Goal: Book appointment/travel/reservation

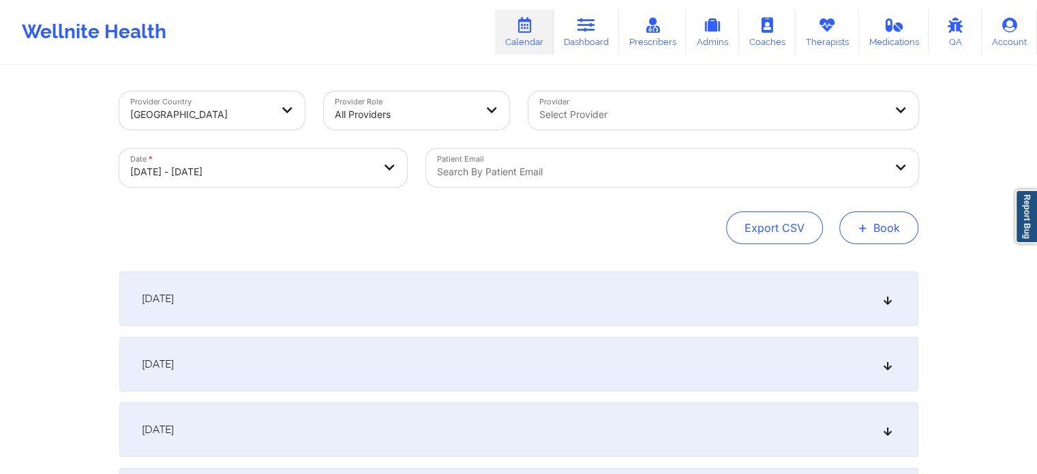
click at [876, 230] on button "+ Book" at bounding box center [878, 227] width 79 height 33
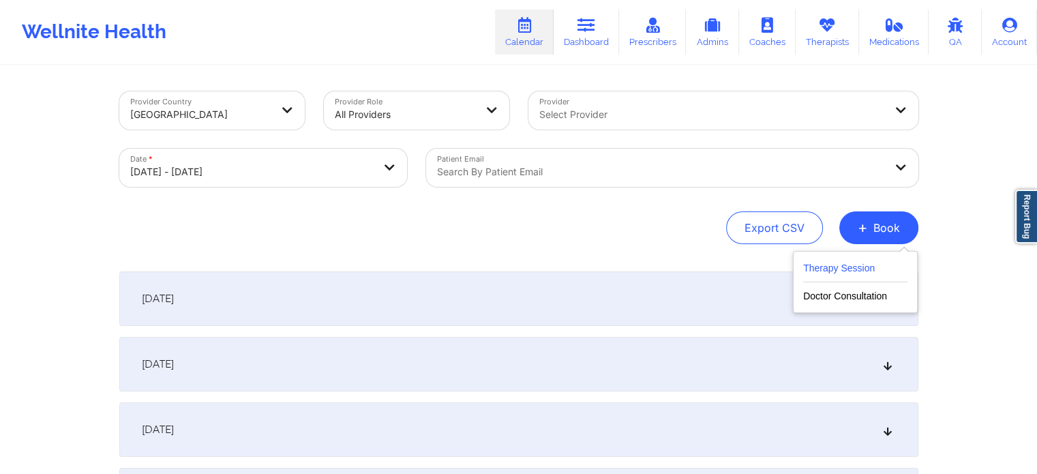
click at [853, 260] on button "Therapy Session" at bounding box center [855, 271] width 104 height 22
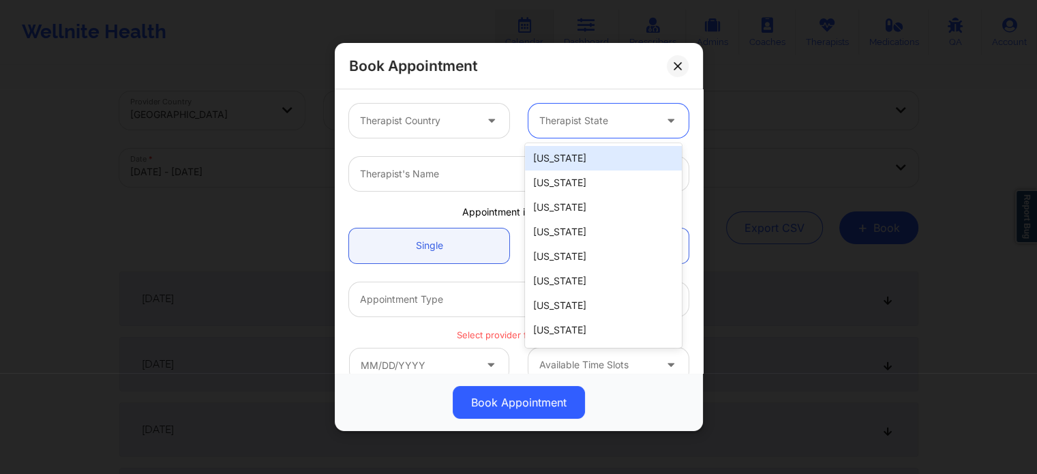
click at [593, 106] on div "Therapist State" at bounding box center [591, 121] width 127 height 34
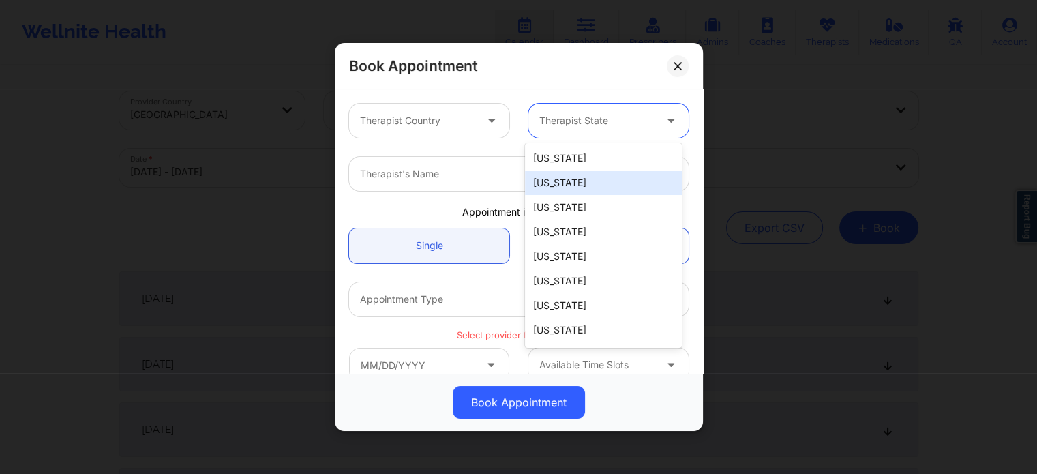
click at [549, 176] on div "[US_STATE]" at bounding box center [603, 182] width 157 height 25
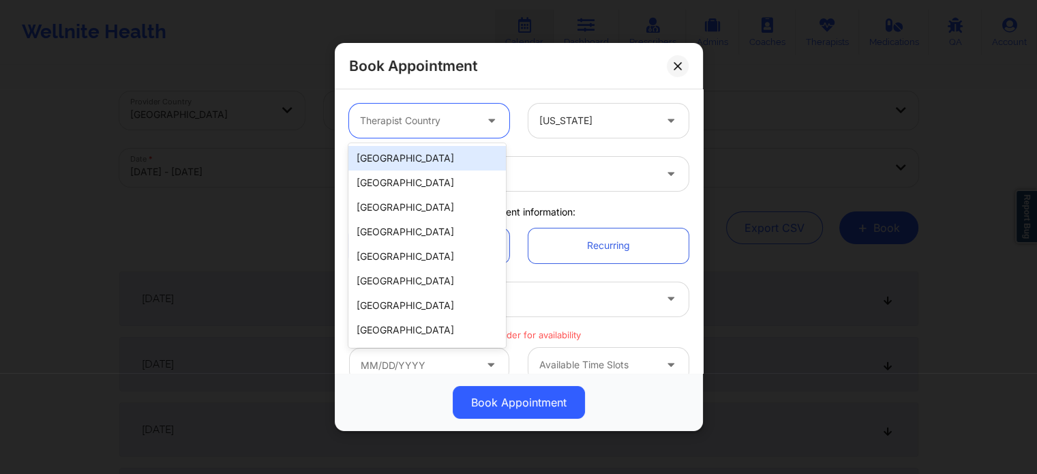
click at [470, 114] on div at bounding box center [417, 120] width 115 height 16
click at [463, 153] on div "[GEOGRAPHIC_DATA]" at bounding box center [426, 158] width 157 height 25
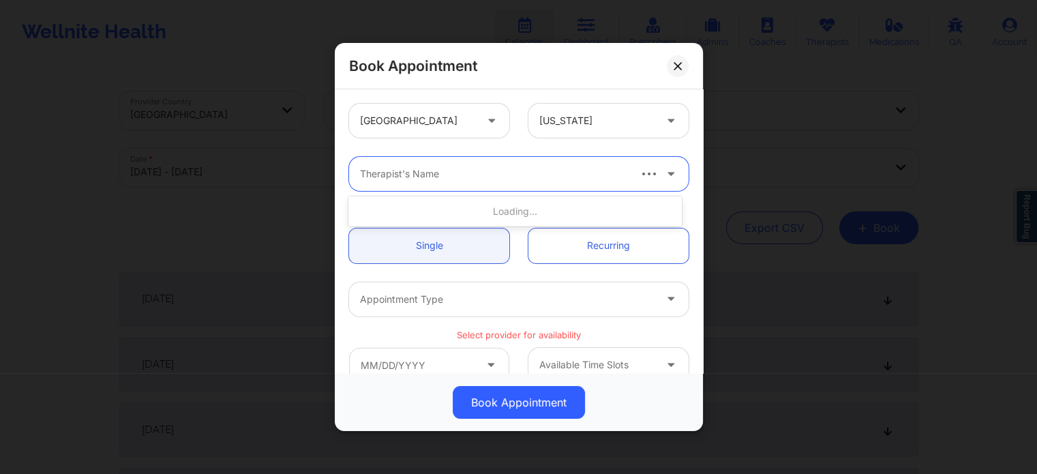
click at [520, 183] on div "Therapist's Name" at bounding box center [488, 174] width 279 height 34
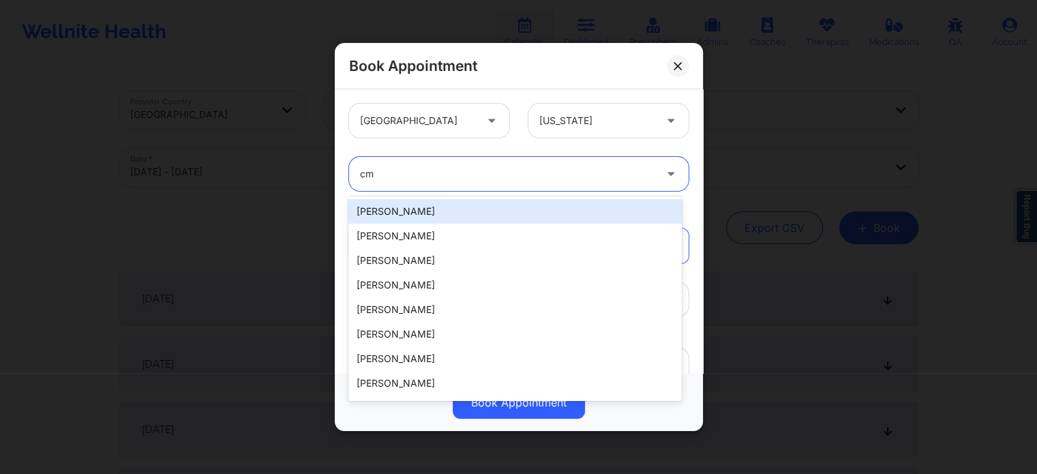
type input "c"
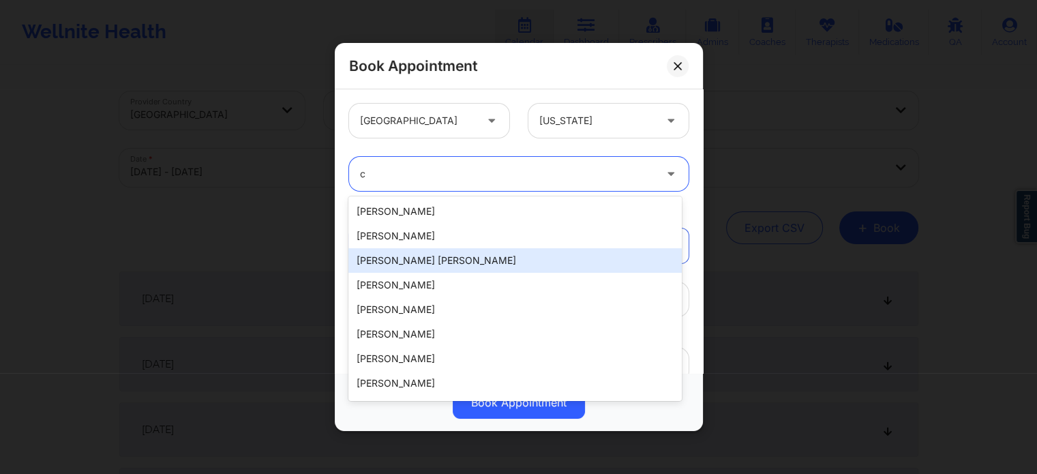
click at [510, 253] on div "[PERSON_NAME] [PERSON_NAME]" at bounding box center [514, 260] width 333 height 25
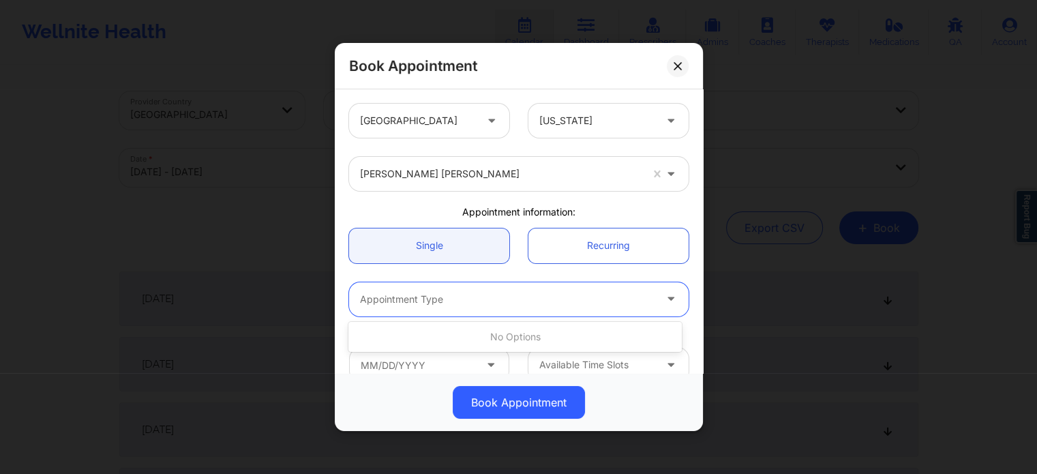
click at [604, 313] on div "Appointment Type" at bounding box center [502, 299] width 307 height 34
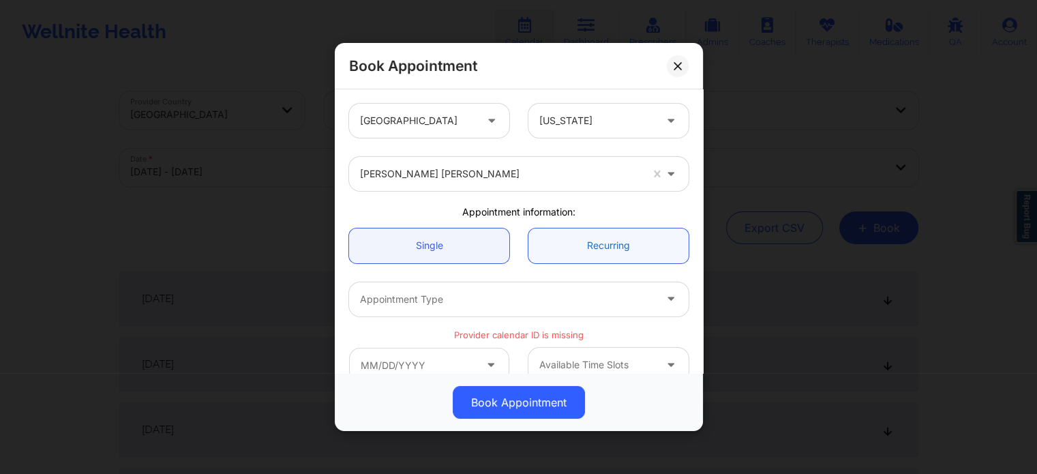
click at [591, 256] on link "Recurring" at bounding box center [608, 245] width 160 height 35
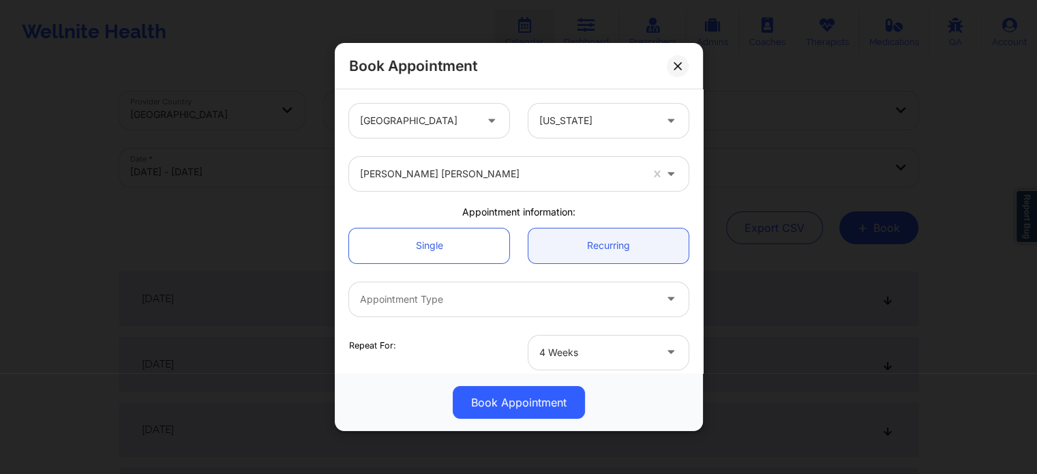
click at [540, 293] on div at bounding box center [507, 299] width 294 height 16
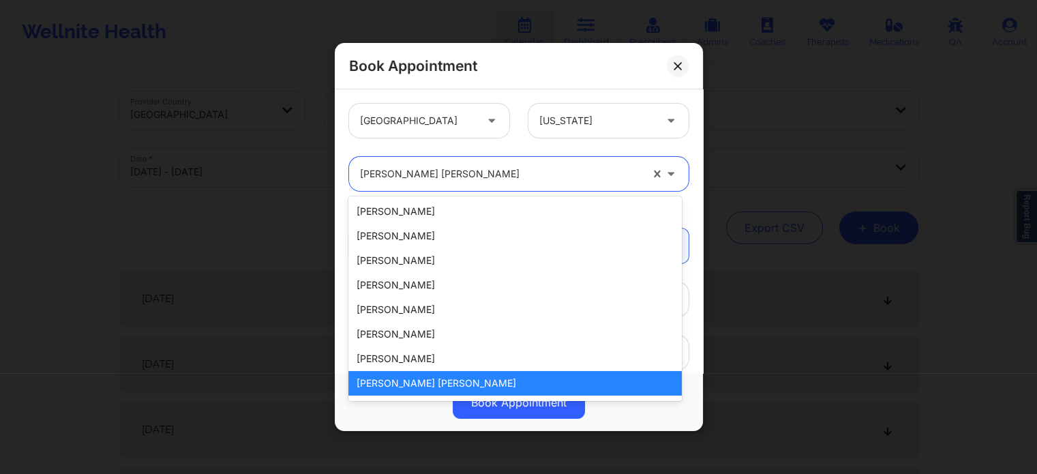
click at [486, 173] on div at bounding box center [500, 174] width 281 height 16
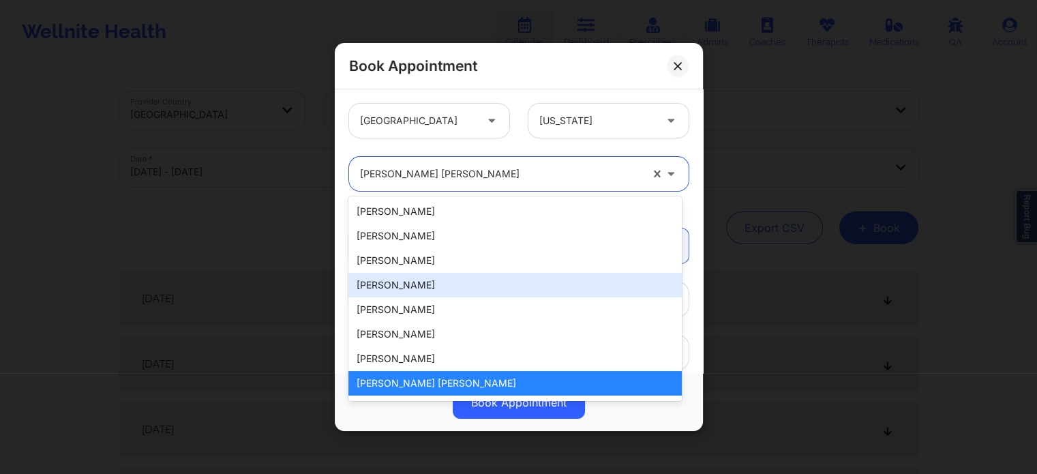
click at [478, 275] on div "[PERSON_NAME]" at bounding box center [514, 285] width 333 height 25
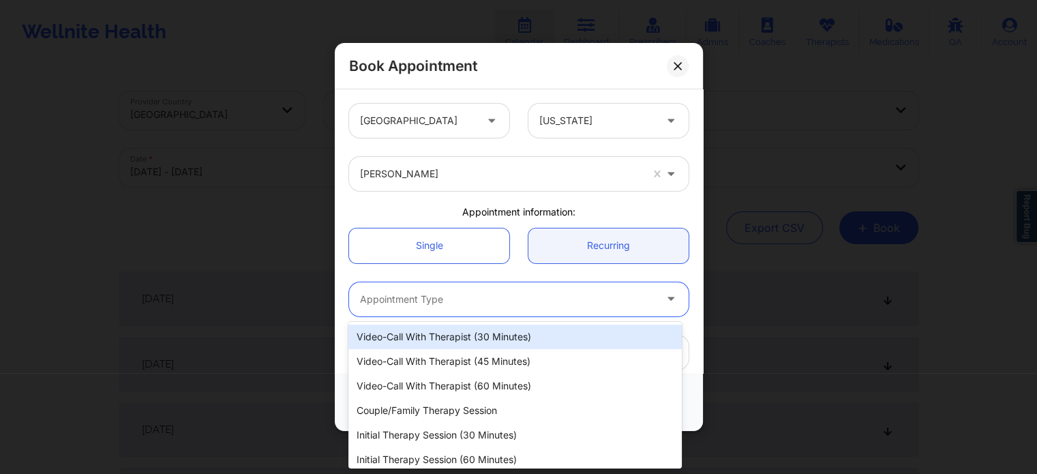
click at [555, 296] on div at bounding box center [507, 299] width 294 height 16
click at [538, 337] on div "Video-Call with Therapist (30 minutes)" at bounding box center [514, 336] width 333 height 25
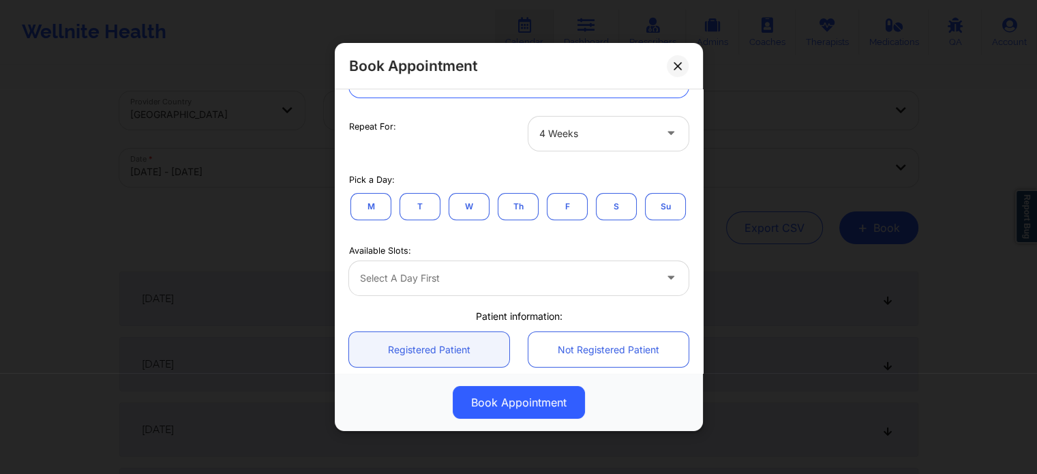
scroll to position [217, 0]
click at [559, 209] on button "F" at bounding box center [567, 208] width 41 height 27
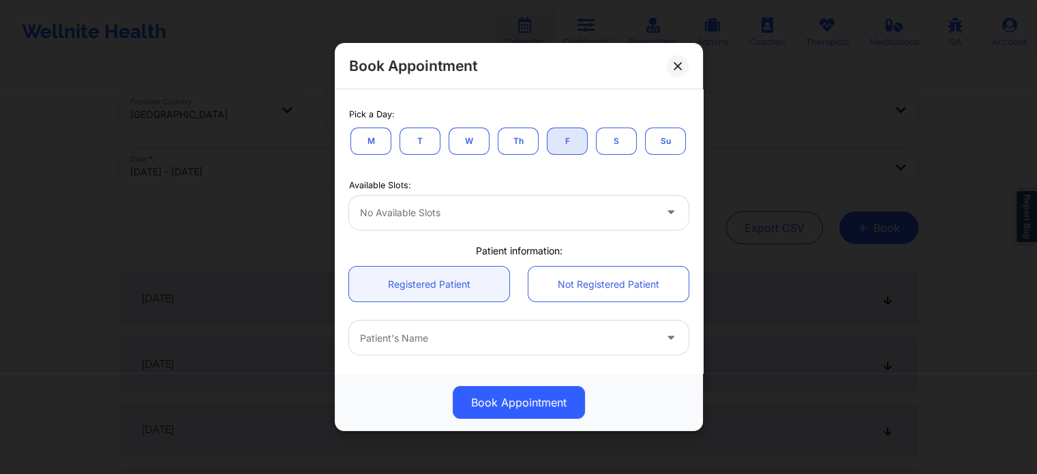
scroll to position [313, 0]
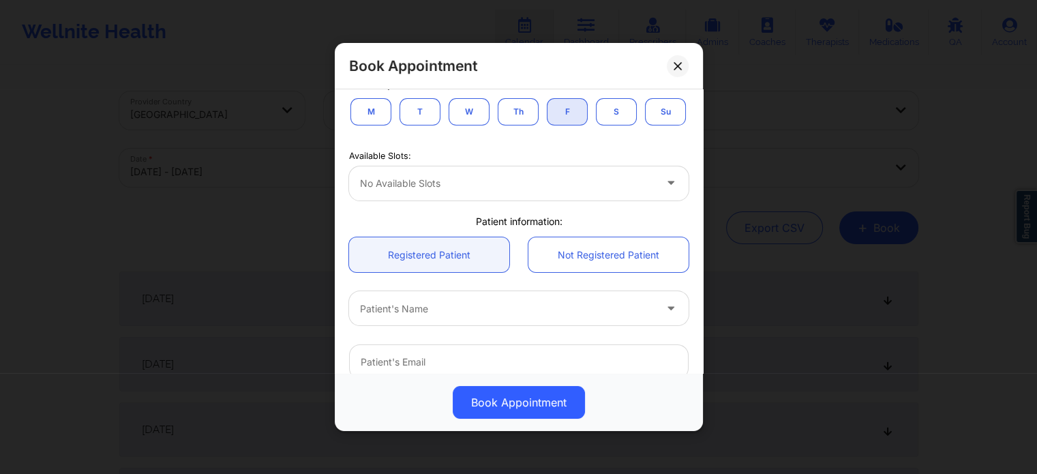
click at [408, 110] on button "T" at bounding box center [419, 111] width 41 height 27
click at [375, 106] on button "M" at bounding box center [370, 111] width 41 height 27
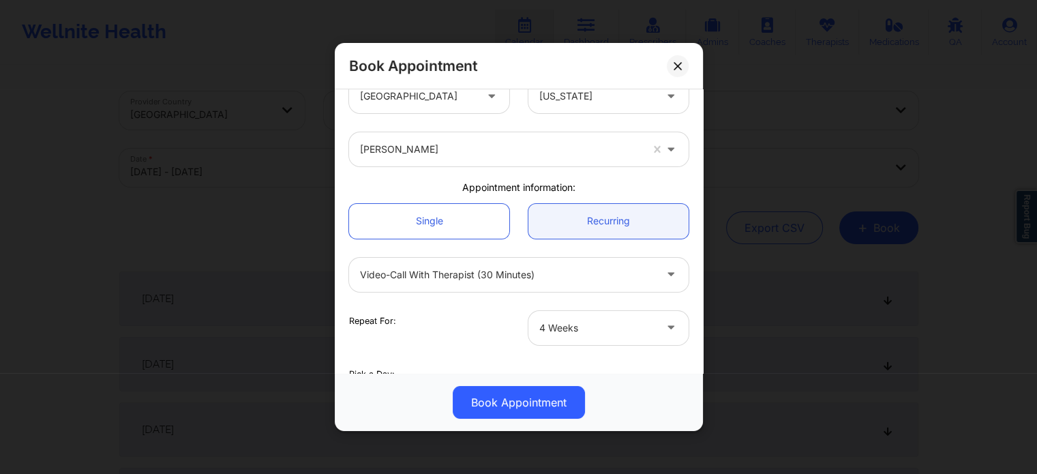
scroll to position [0, 0]
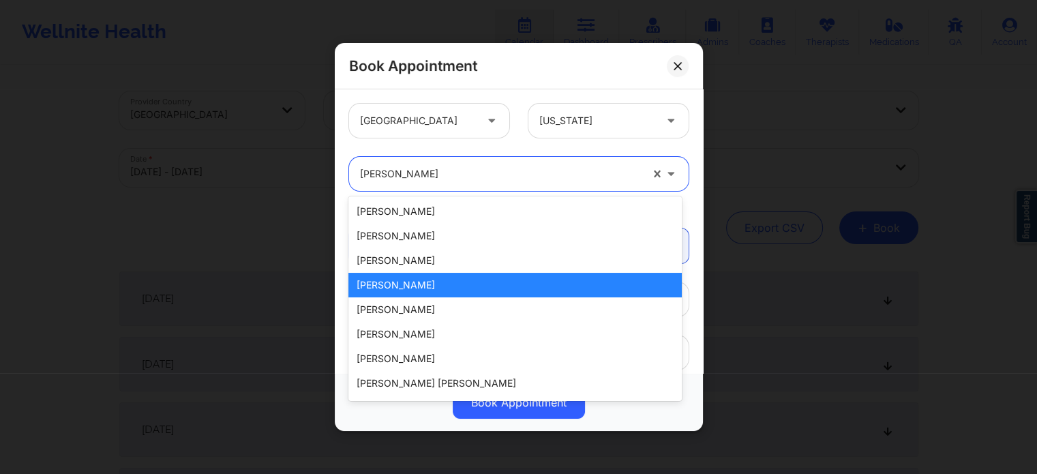
click at [518, 166] on div at bounding box center [500, 174] width 281 height 16
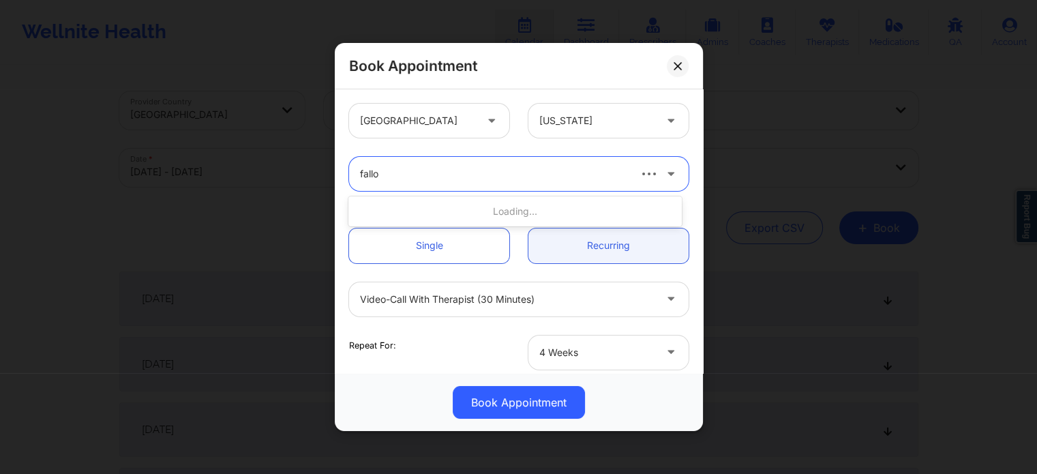
type input "fallon"
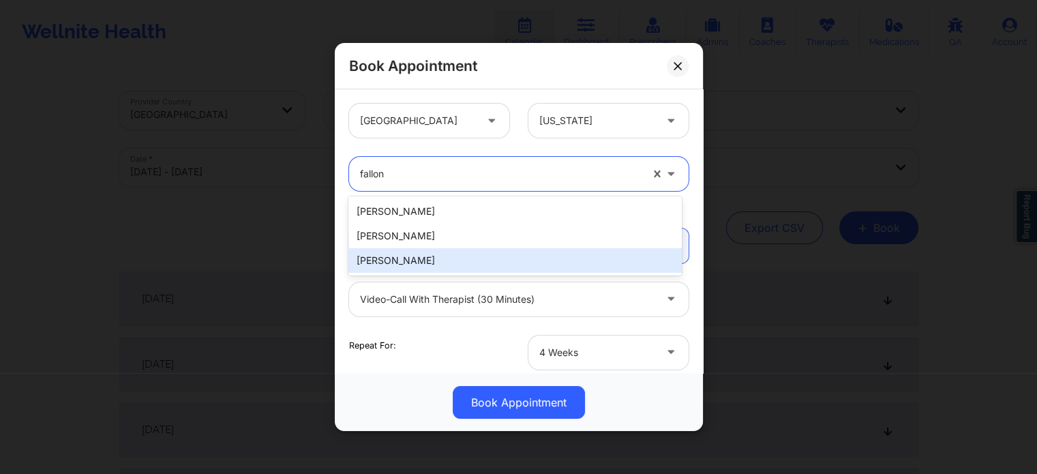
click at [536, 250] on div "[PERSON_NAME]" at bounding box center [514, 260] width 333 height 25
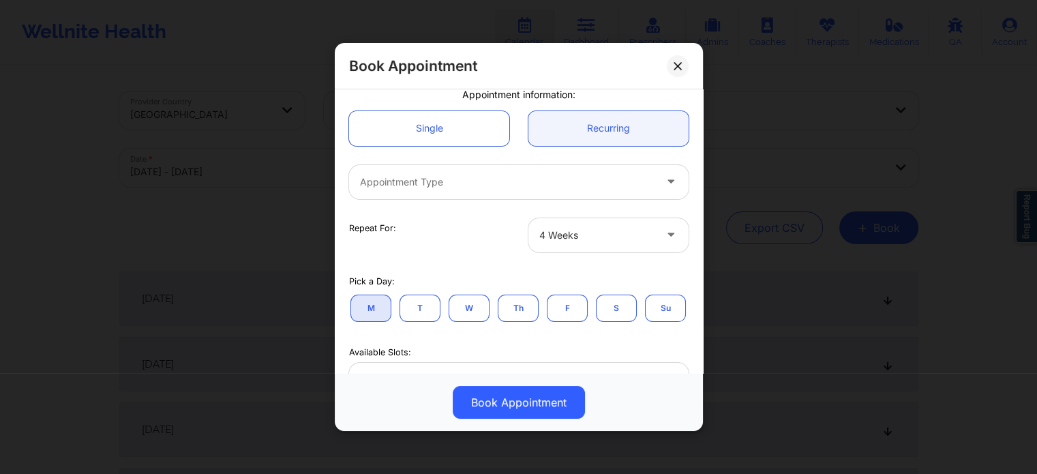
scroll to position [117, 0]
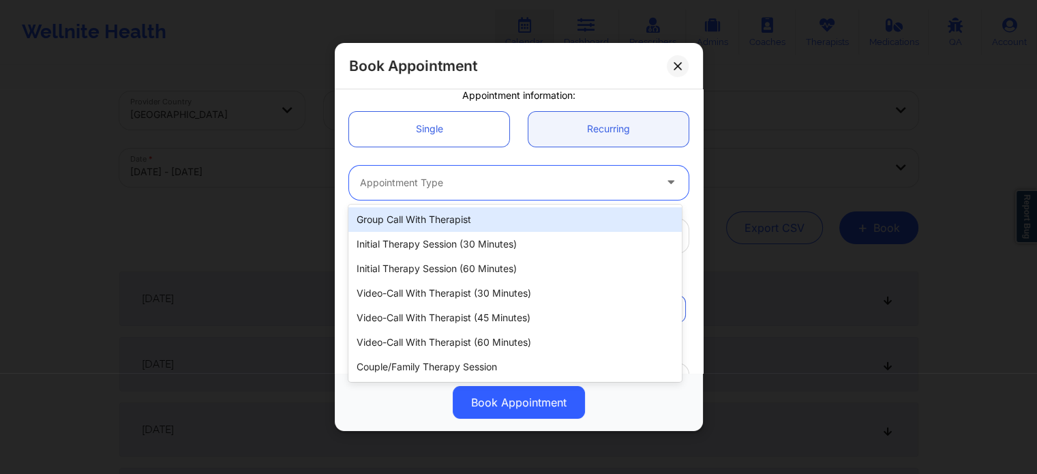
click at [658, 168] on div at bounding box center [672, 183] width 33 height 34
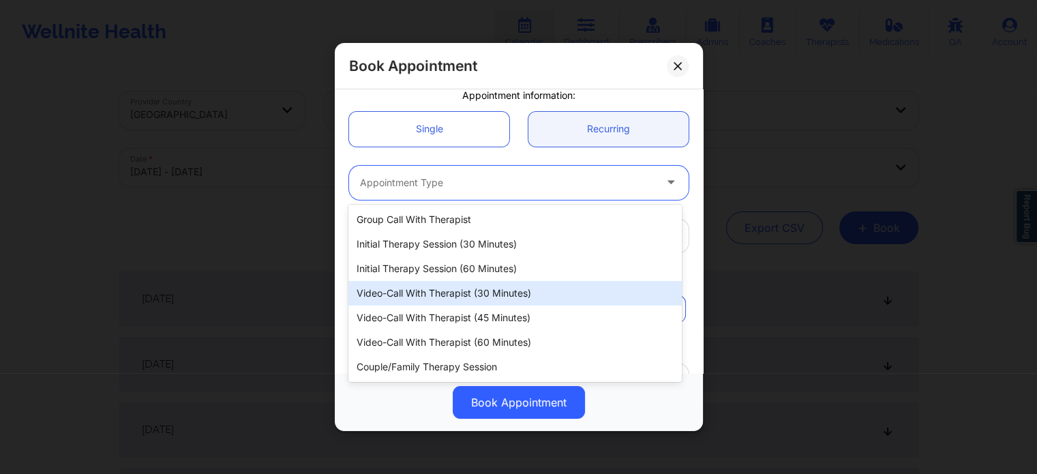
click at [551, 296] on div "Video-Call with Therapist (30 minutes)" at bounding box center [514, 293] width 333 height 25
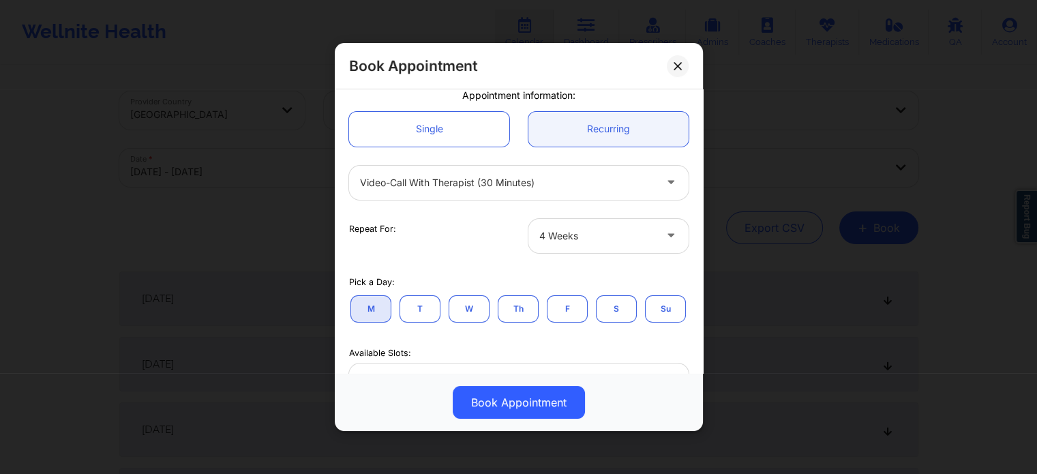
click at [423, 317] on button "T" at bounding box center [419, 308] width 41 height 27
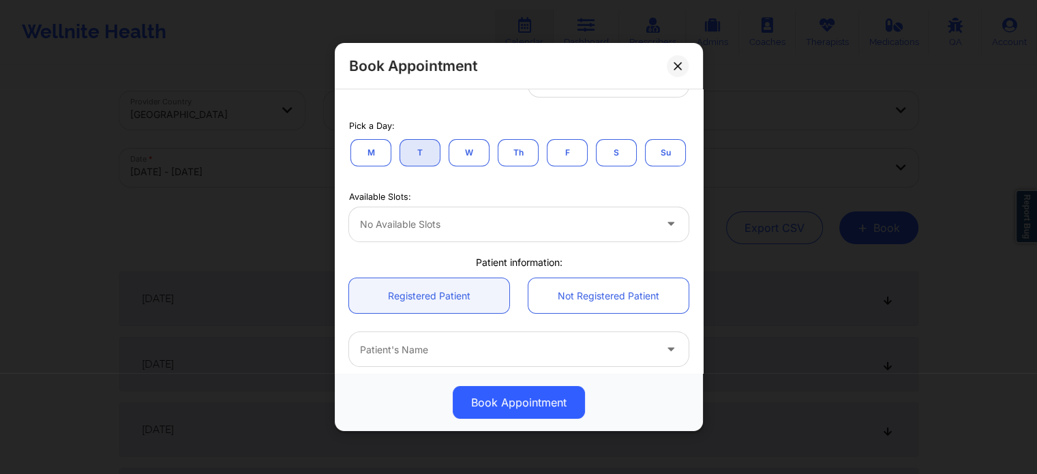
scroll to position [270, 0]
click at [467, 158] on button "W" at bounding box center [468, 155] width 41 height 27
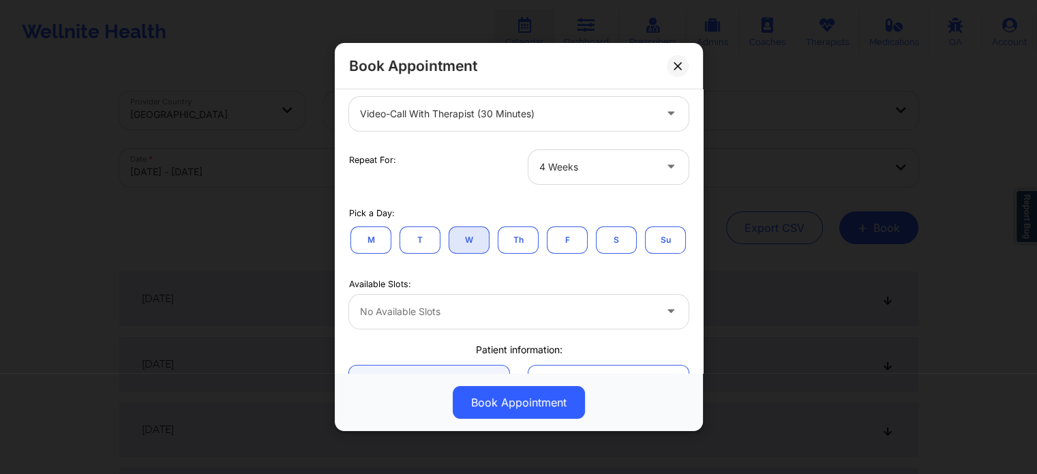
scroll to position [179, 0]
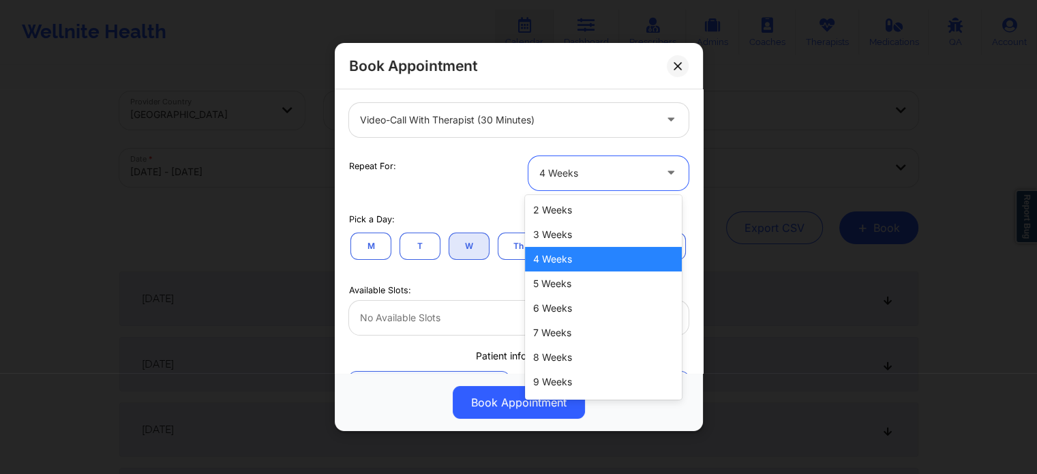
click at [672, 178] on div at bounding box center [672, 172] width 16 height 17
click at [605, 204] on div "2 Weeks" at bounding box center [603, 210] width 157 height 25
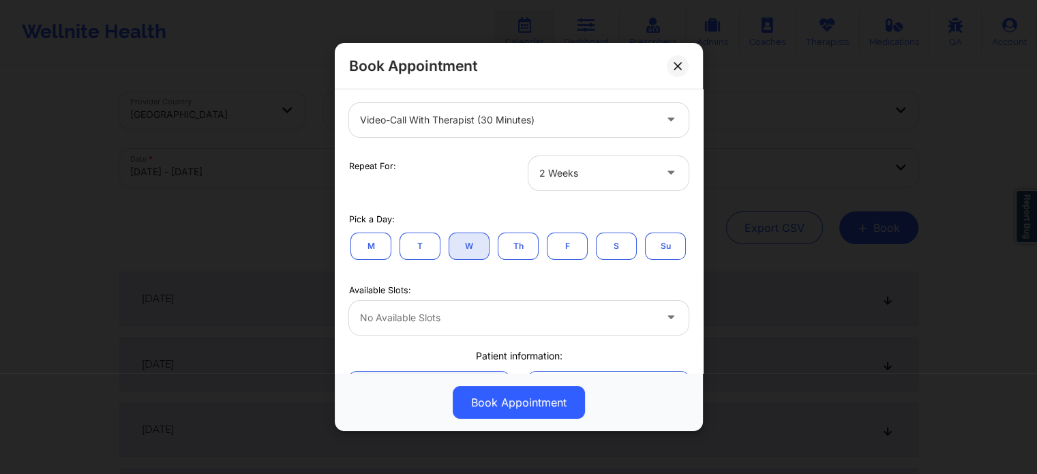
click at [522, 249] on button "Th" at bounding box center [517, 245] width 41 height 27
click at [560, 249] on button "F" at bounding box center [567, 245] width 41 height 27
click at [621, 249] on button "S" at bounding box center [616, 245] width 41 height 27
click at [371, 246] on button "M" at bounding box center [370, 245] width 41 height 27
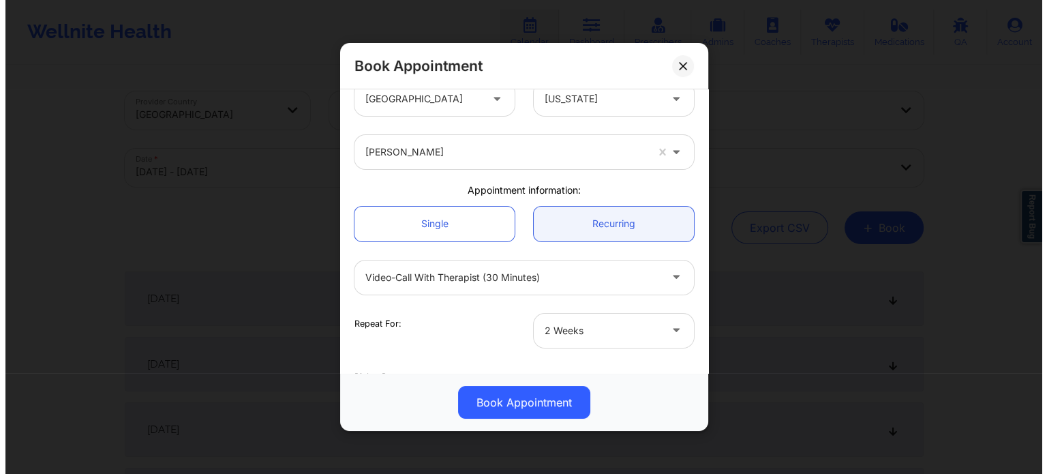
scroll to position [0, 0]
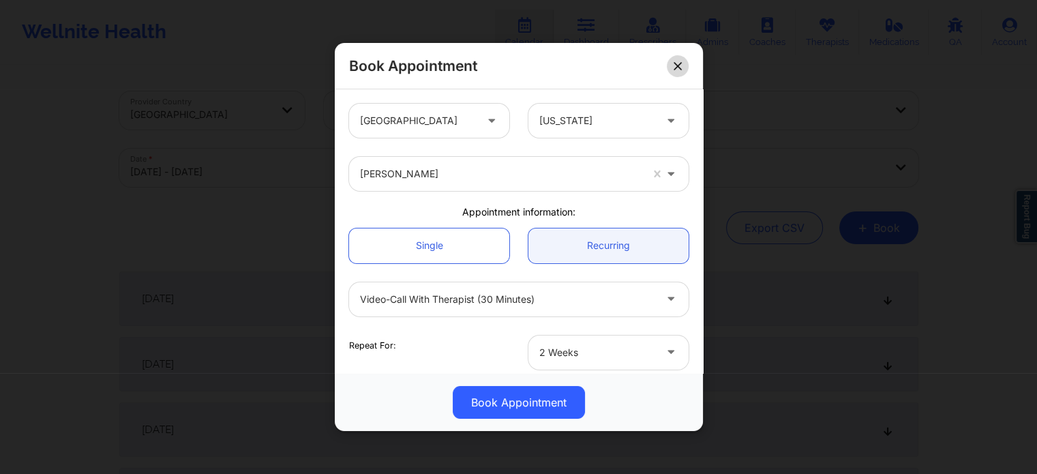
click at [670, 66] on button at bounding box center [677, 66] width 22 height 22
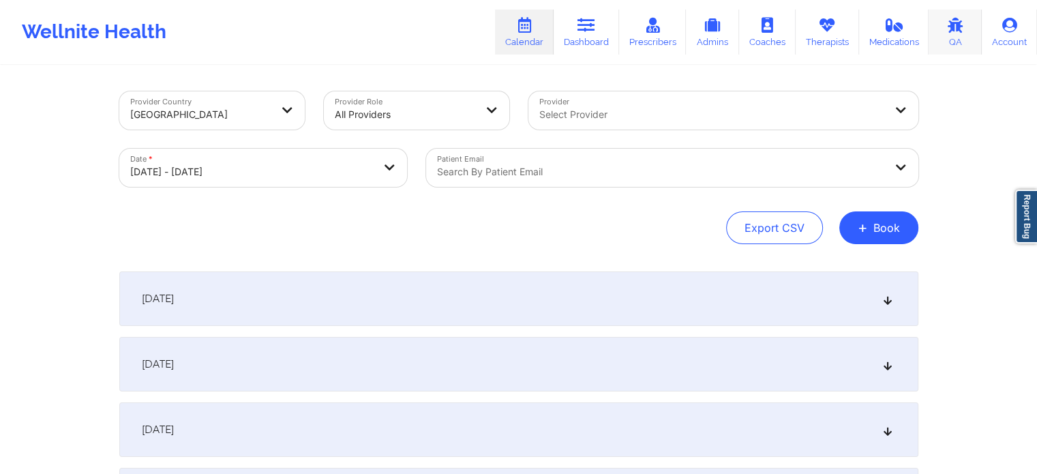
click at [942, 31] on link "QA" at bounding box center [954, 32] width 53 height 45
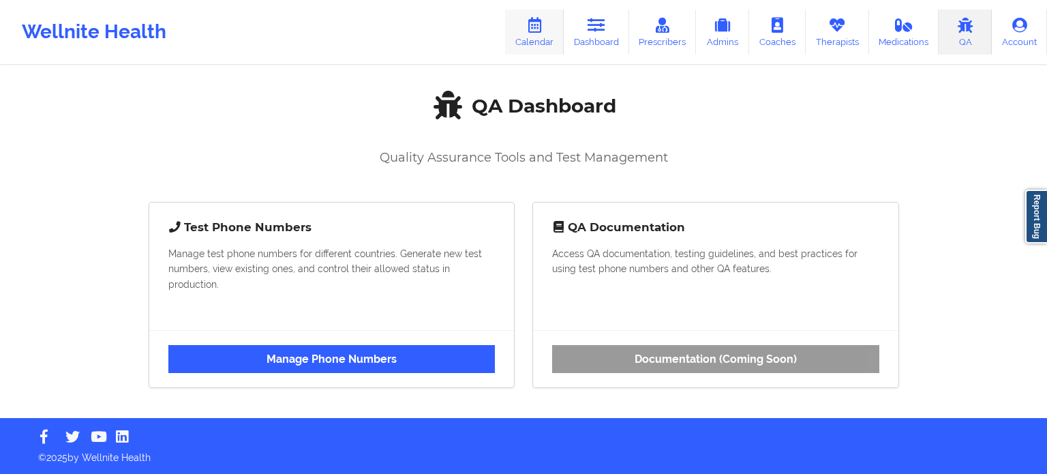
click at [547, 30] on link "Calendar" at bounding box center [534, 32] width 59 height 45
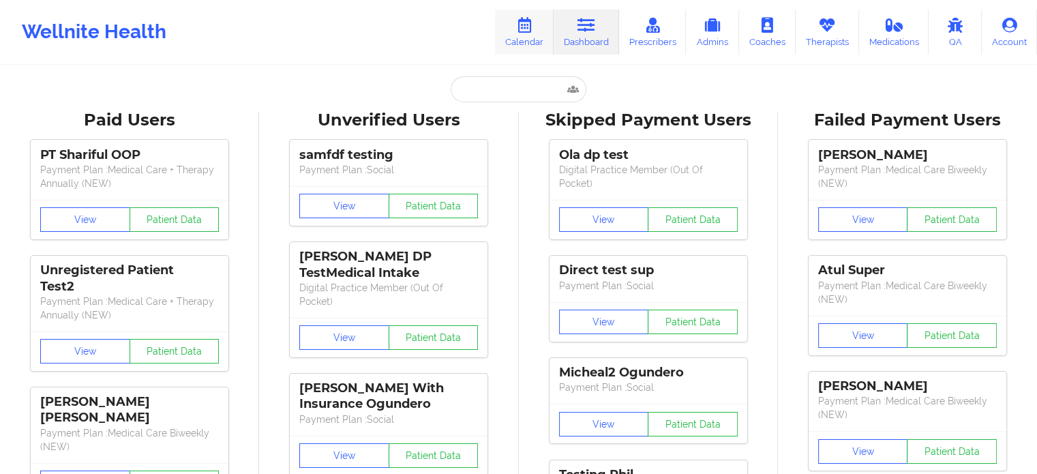
click at [533, 29] on icon at bounding box center [524, 25] width 18 height 15
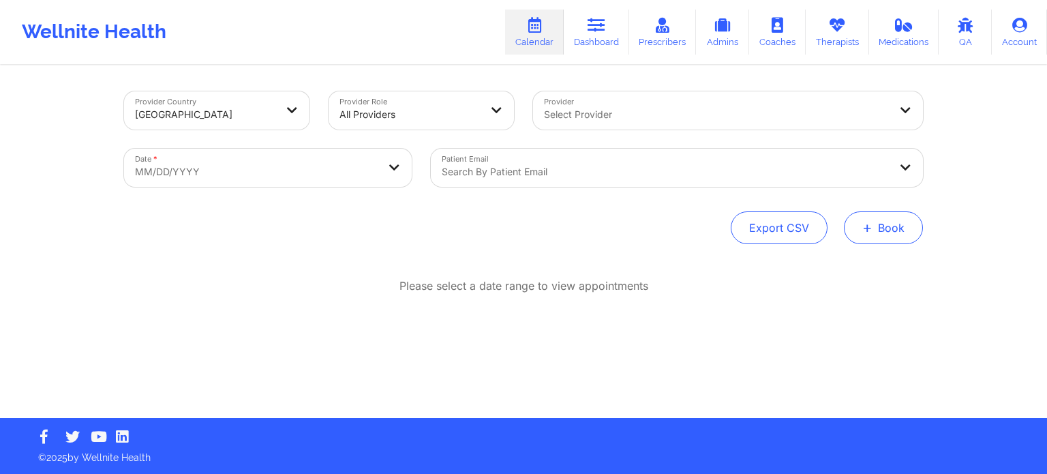
click at [874, 217] on button "+ Book" at bounding box center [883, 227] width 79 height 33
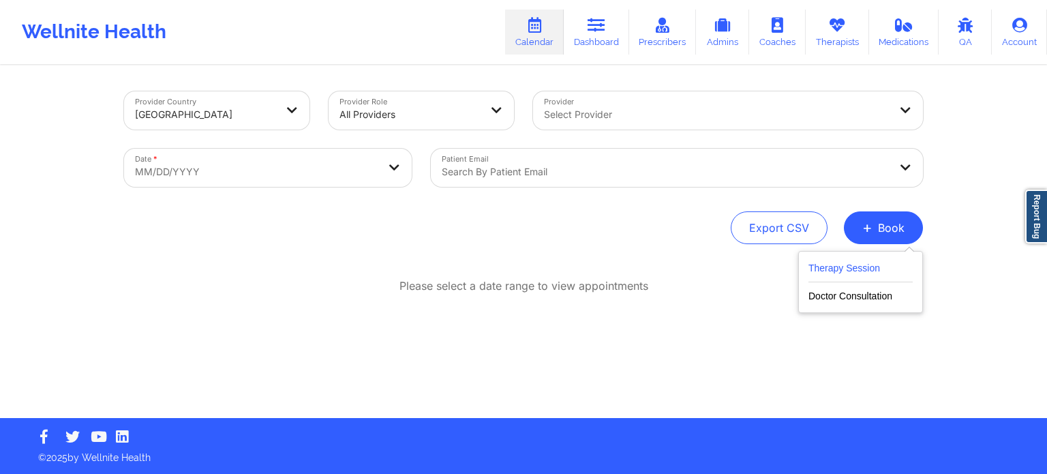
click at [846, 266] on button "Therapy Session" at bounding box center [860, 271] width 104 height 22
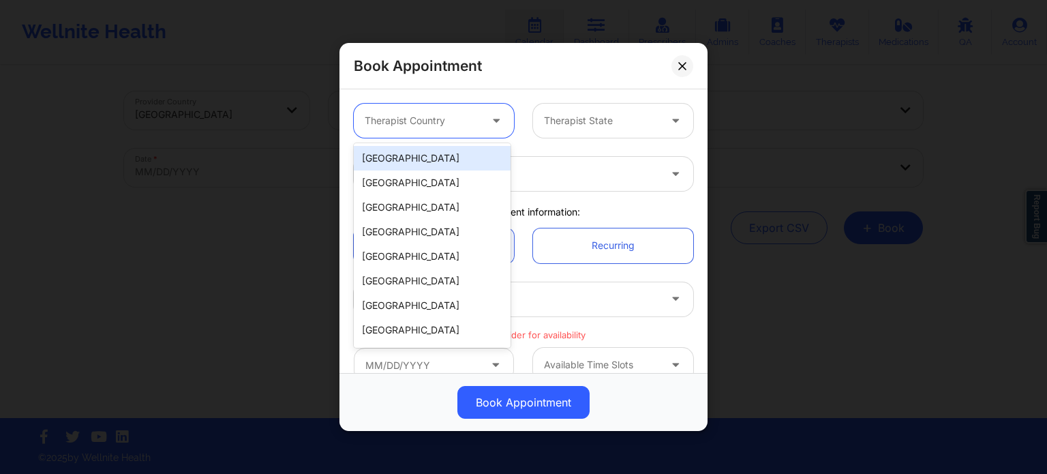
click at [496, 112] on icon at bounding box center [496, 118] width 14 height 12
click at [470, 162] on div "[GEOGRAPHIC_DATA]" at bounding box center [432, 158] width 157 height 25
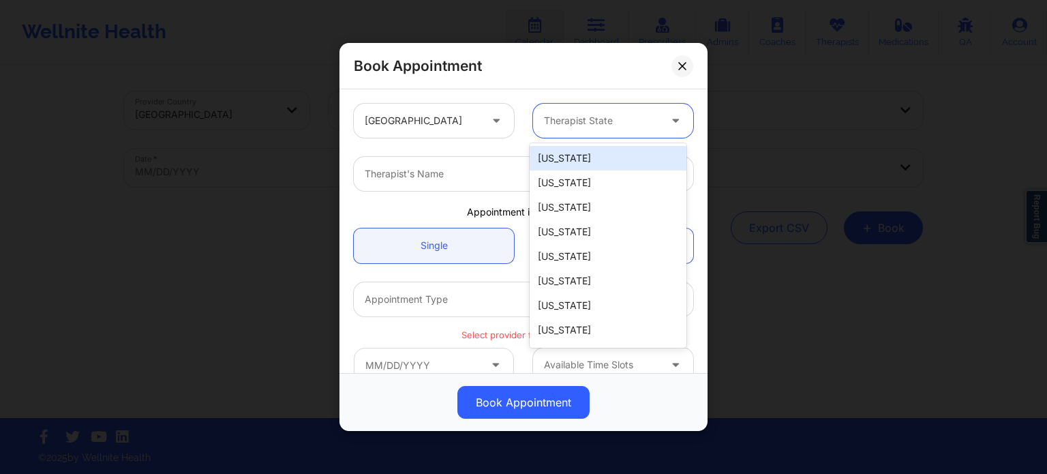
click at [605, 125] on div at bounding box center [601, 120] width 115 height 16
click at [575, 185] on div "[US_STATE]" at bounding box center [608, 182] width 157 height 25
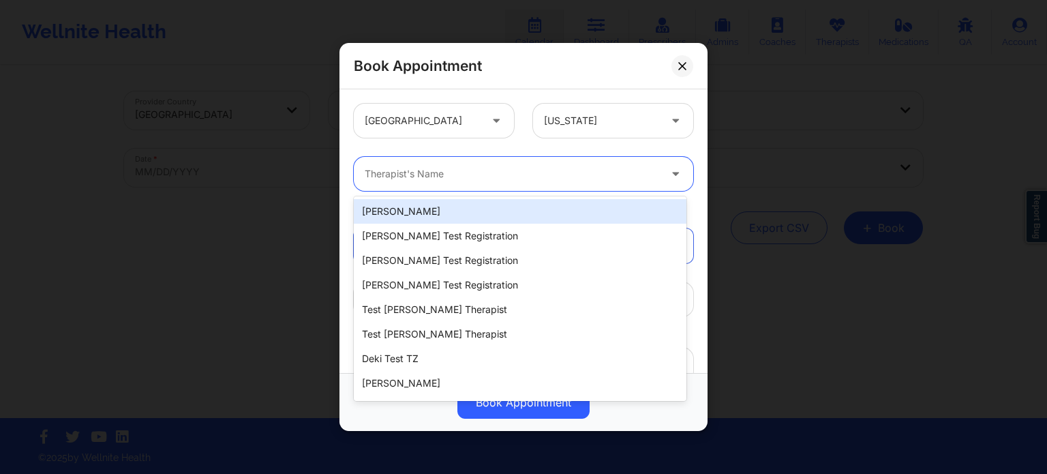
click at [632, 172] on div at bounding box center [512, 174] width 294 height 16
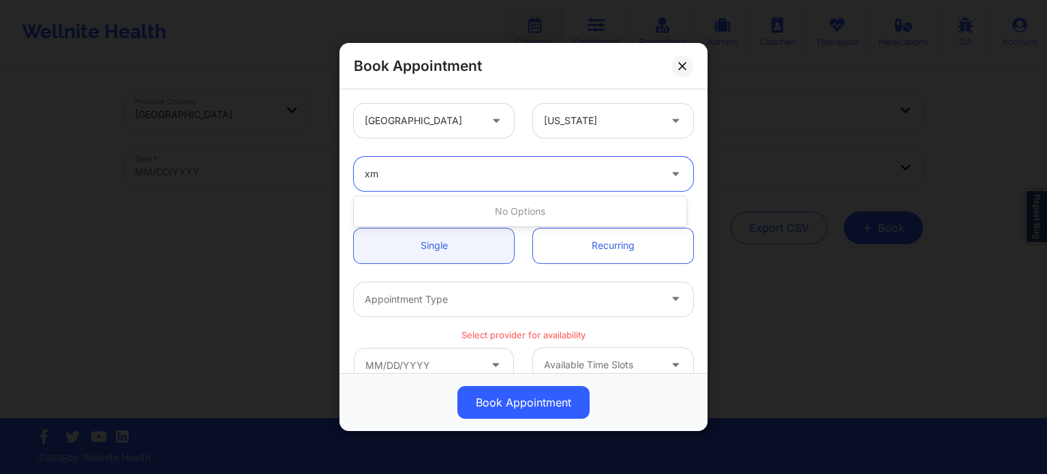
type input "x"
type input "cms tes"
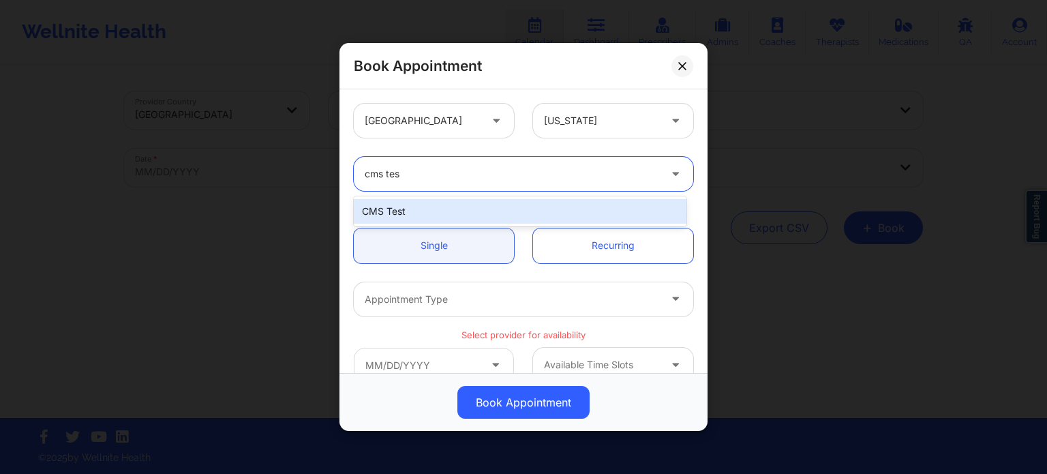
click at [559, 198] on div "CMS Test" at bounding box center [520, 211] width 333 height 30
click at [578, 215] on div "CMS Test" at bounding box center [520, 211] width 333 height 25
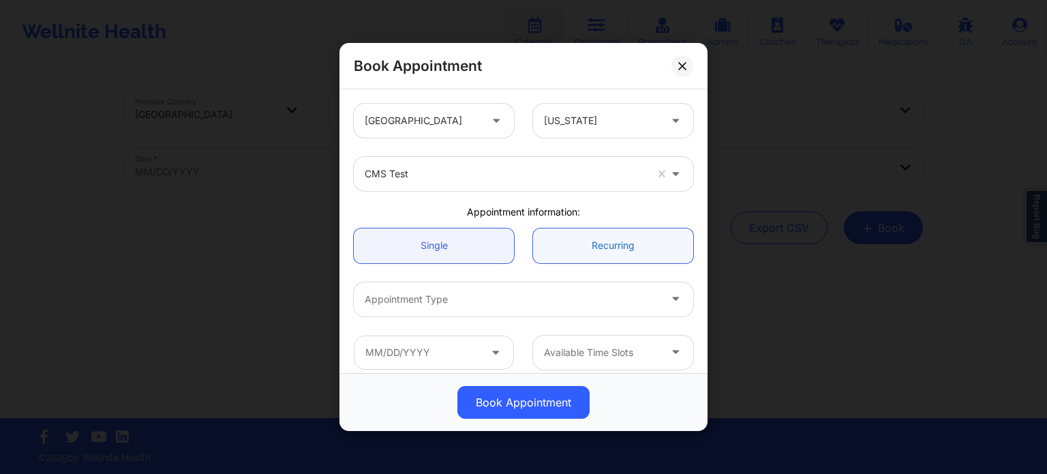
click at [598, 234] on link "Recurring" at bounding box center [613, 245] width 160 height 35
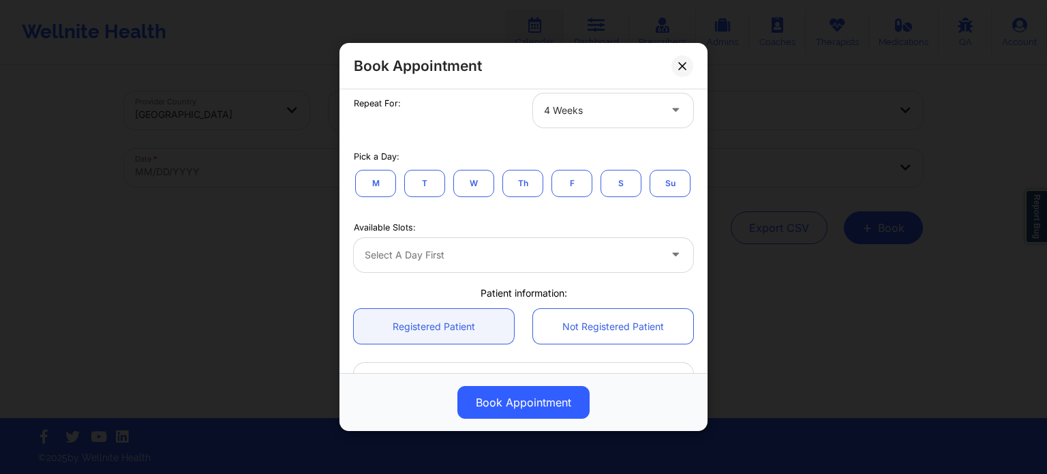
scroll to position [234, 0]
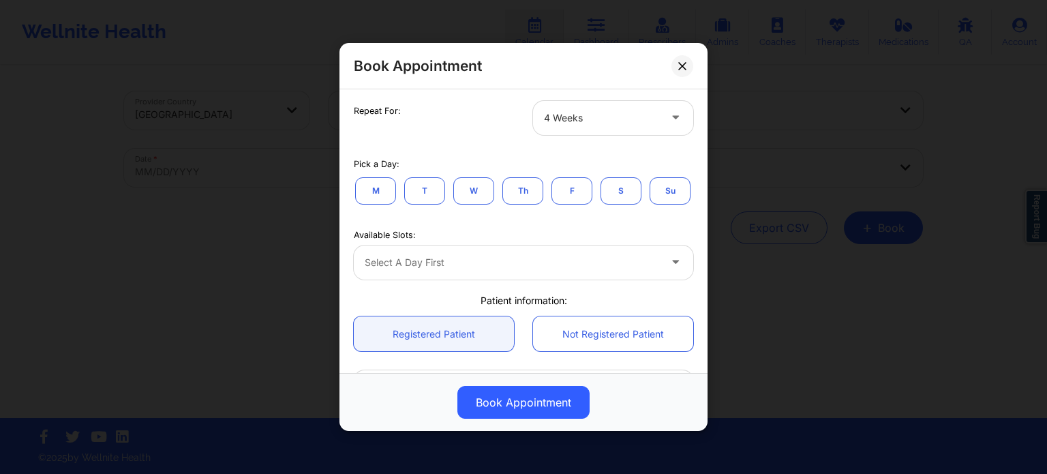
click at [380, 188] on button "M" at bounding box center [375, 190] width 41 height 27
click at [428, 193] on button "T" at bounding box center [424, 190] width 41 height 27
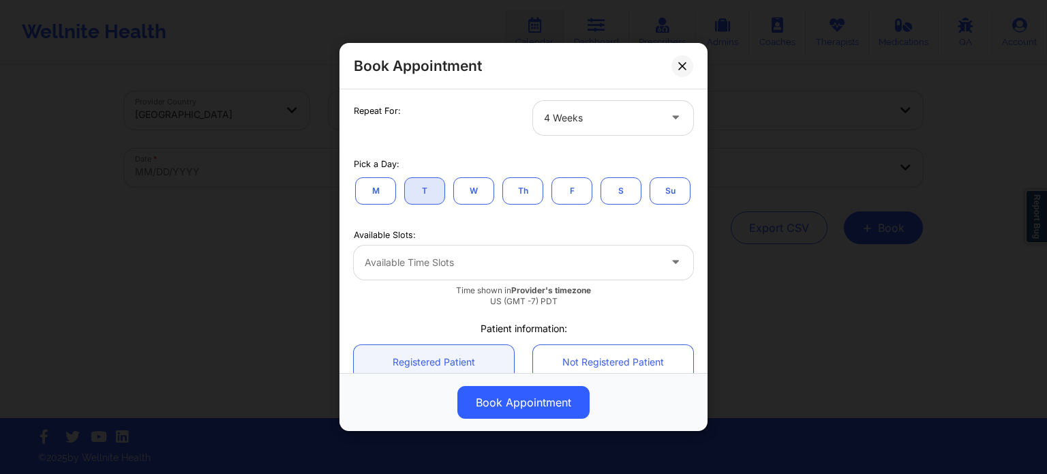
scroll to position [289, 0]
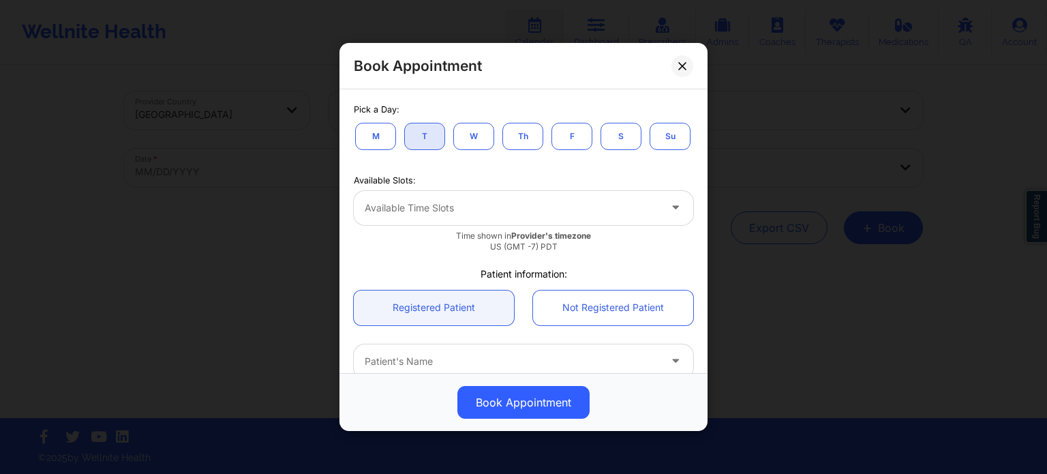
click at [638, 216] on div at bounding box center [512, 208] width 294 height 16
drag, startPoint x: 570, startPoint y: 190, endPoint x: 559, endPoint y: 138, distance: 52.9
click at [559, 138] on div "Pick a Day: M T W Th F S Su" at bounding box center [523, 125] width 358 height 71
click at [559, 138] on button "F" at bounding box center [571, 136] width 41 height 27
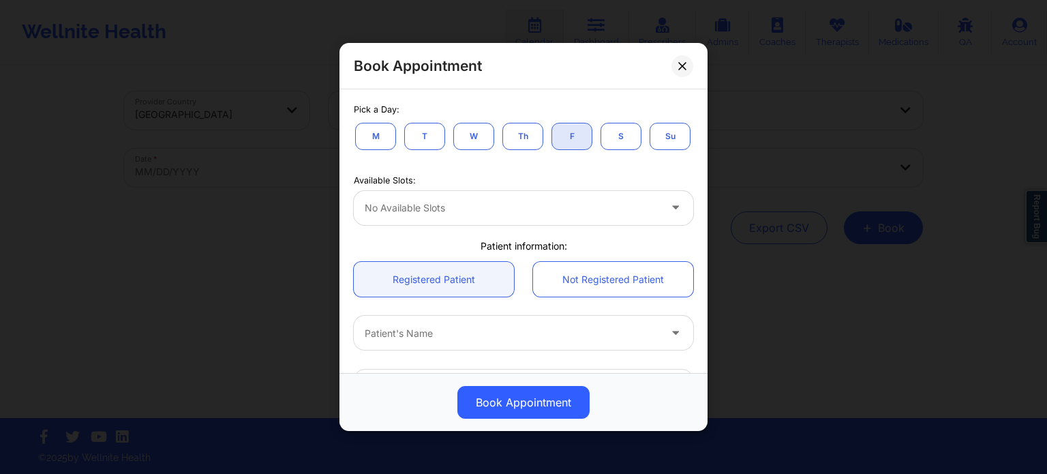
click at [530, 140] on button "Th" at bounding box center [522, 136] width 41 height 27
click at [619, 136] on button "S" at bounding box center [620, 136] width 41 height 27
click at [649, 150] on button "Su" at bounding box center [669, 136] width 41 height 27
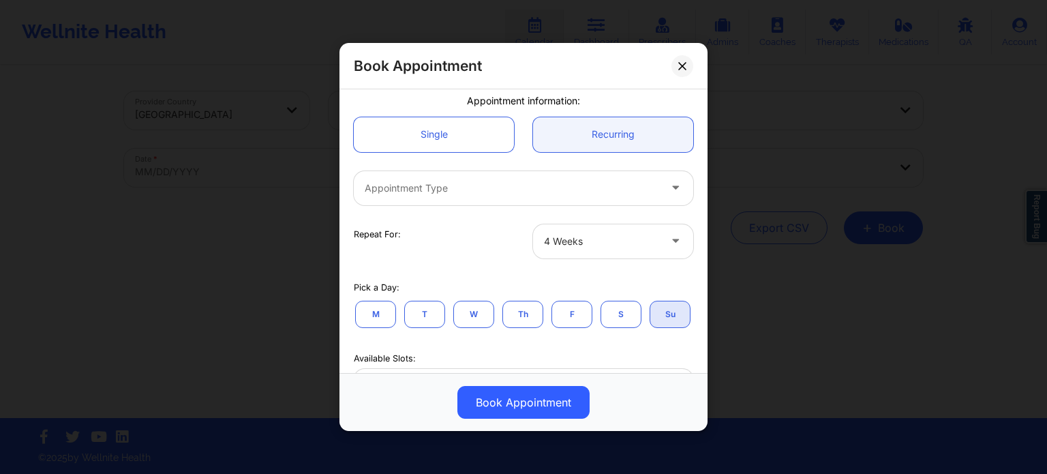
scroll to position [109, 0]
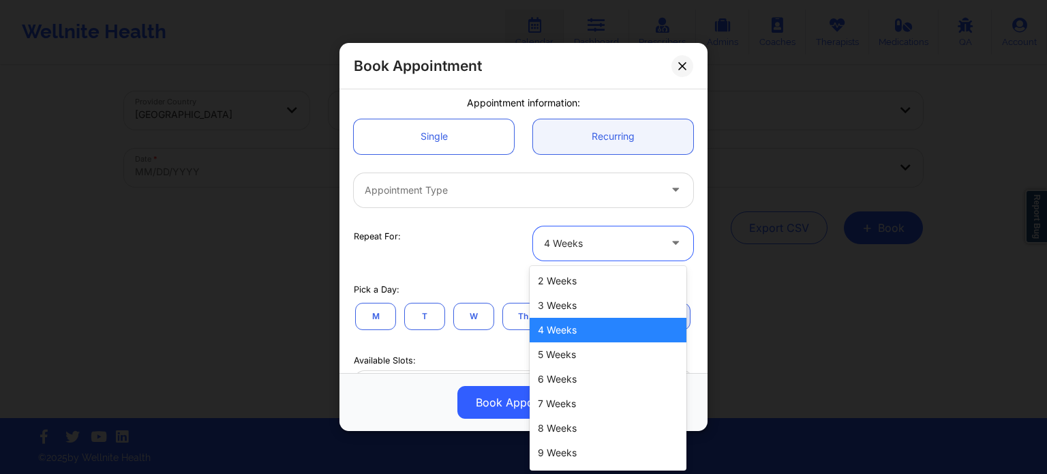
click at [611, 246] on div at bounding box center [601, 243] width 115 height 16
click at [554, 286] on div "2 Weeks" at bounding box center [608, 281] width 157 height 25
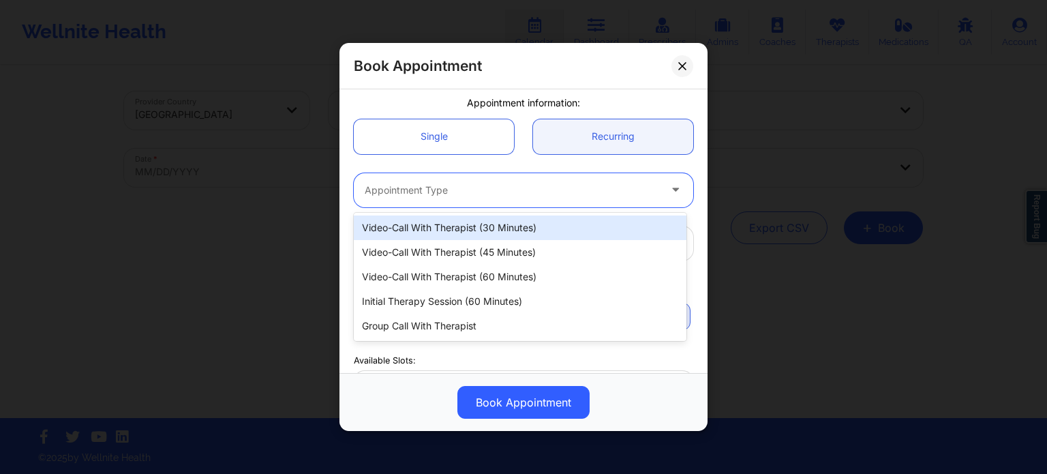
click at [675, 189] on icon at bounding box center [676, 187] width 14 height 12
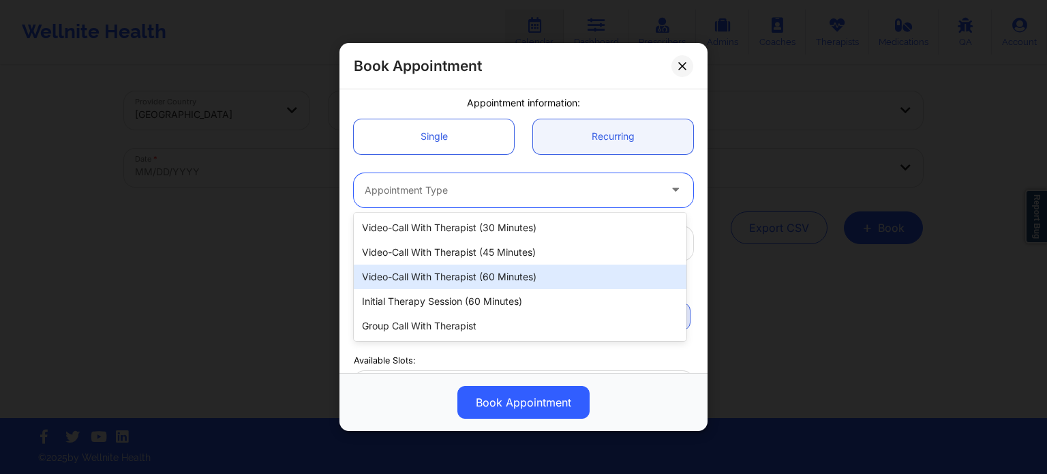
click at [609, 265] on div "Video-Call with Therapist (60 minutes)" at bounding box center [520, 276] width 333 height 25
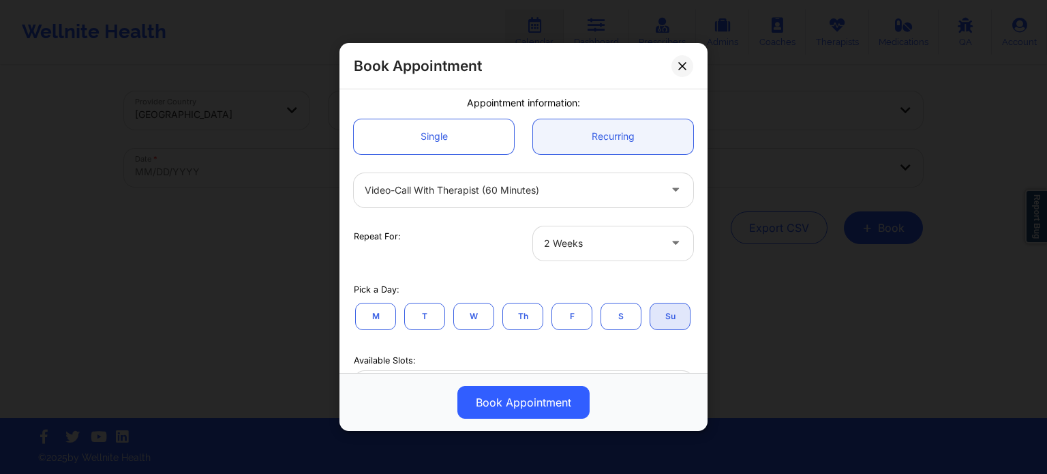
drag, startPoint x: 707, startPoint y: 196, endPoint x: 702, endPoint y: 228, distance: 31.8
click at [702, 228] on div "Book Appointment United States Alaska CMS Test Appointment information: Single …" at bounding box center [523, 237] width 1047 height 474
